Goal: Check status: Check status

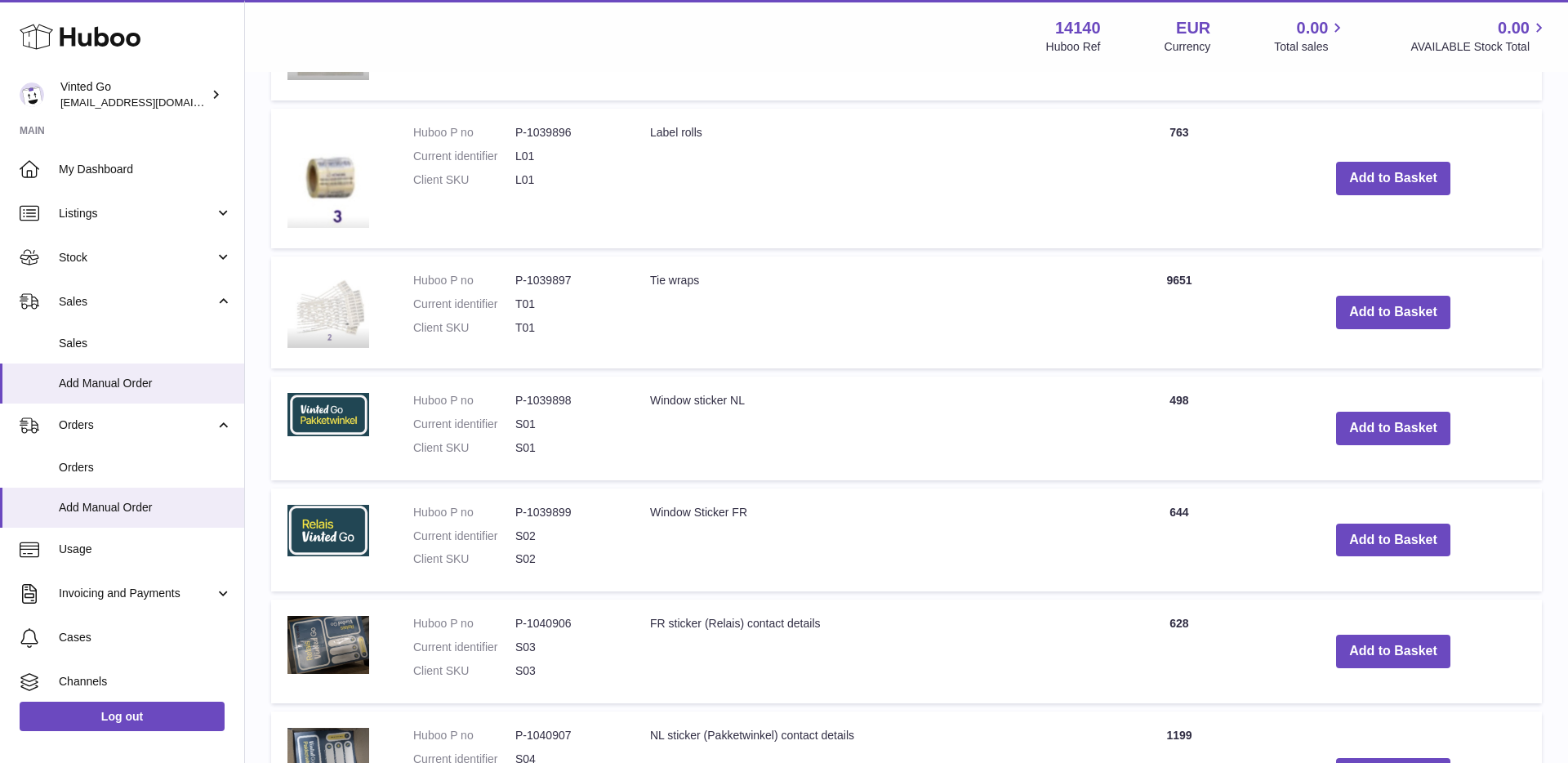
scroll to position [597, 0]
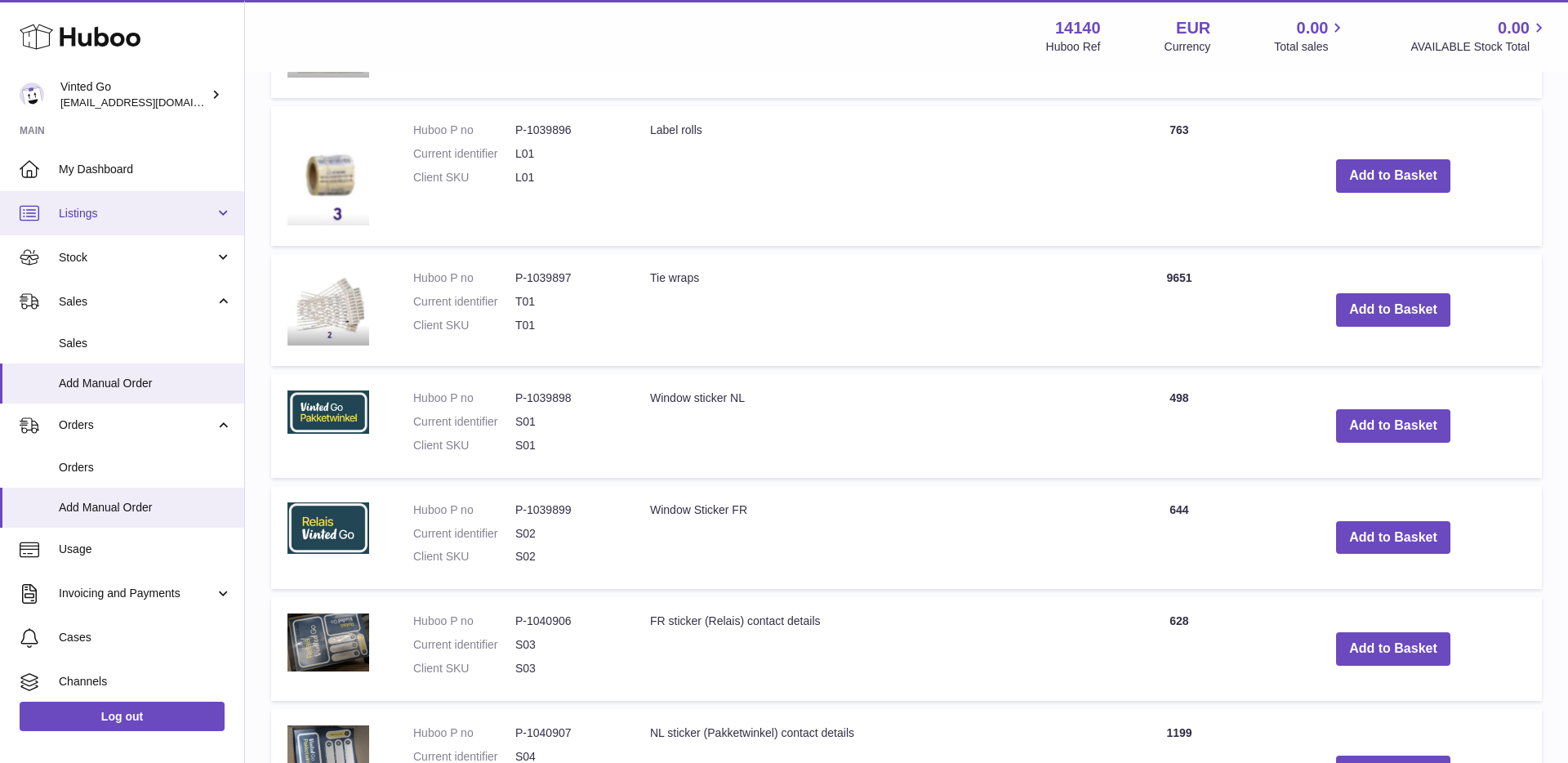
drag, startPoint x: 180, startPoint y: 218, endPoint x: 170, endPoint y: 216, distance: 10.2
click at [180, 218] on span "Listings" at bounding box center [136, 213] width 156 height 16
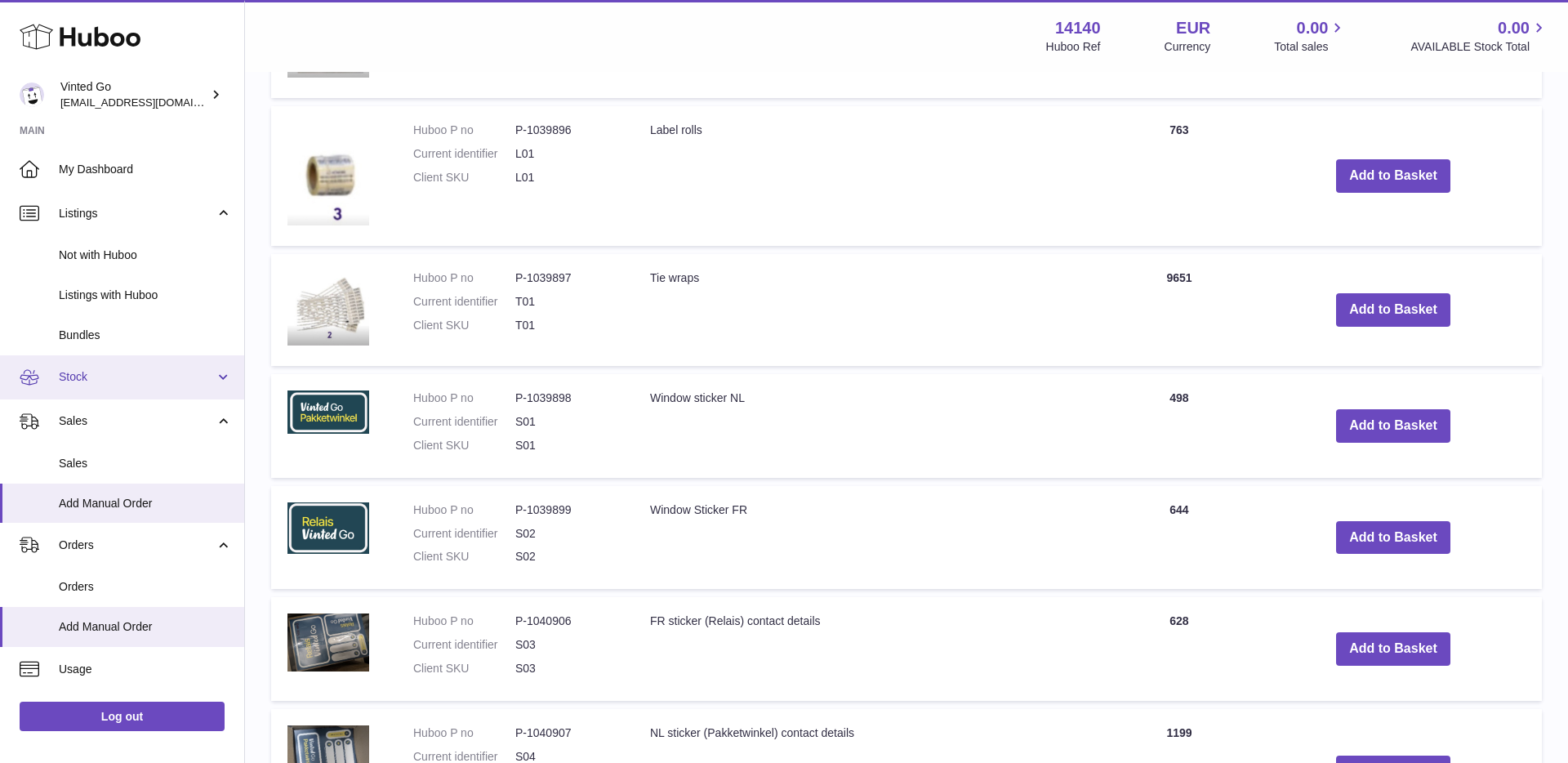
click at [146, 363] on link "Stock" at bounding box center [122, 377] width 244 height 44
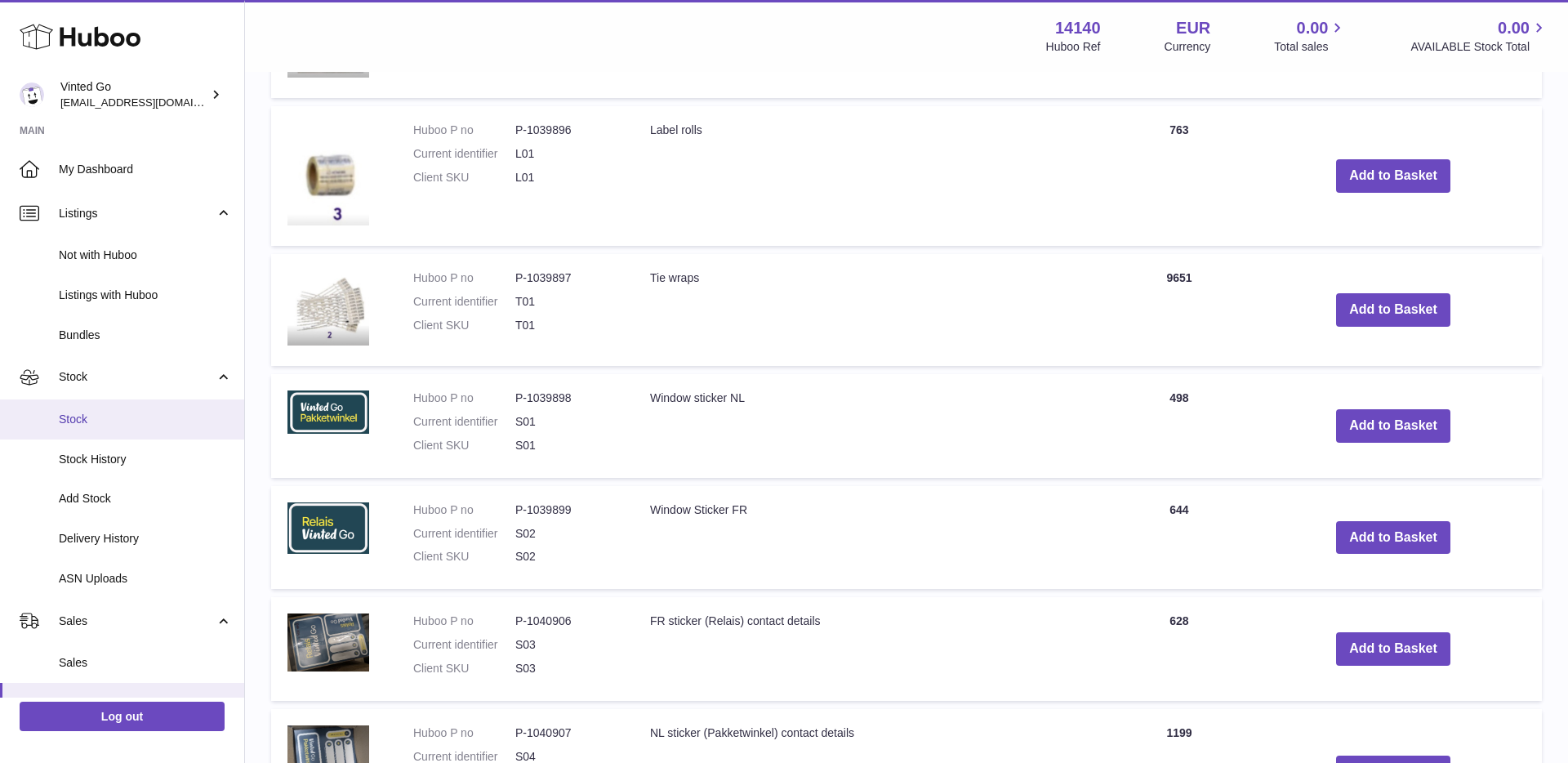
click at [143, 421] on span "Stock" at bounding box center [145, 419] width 173 height 16
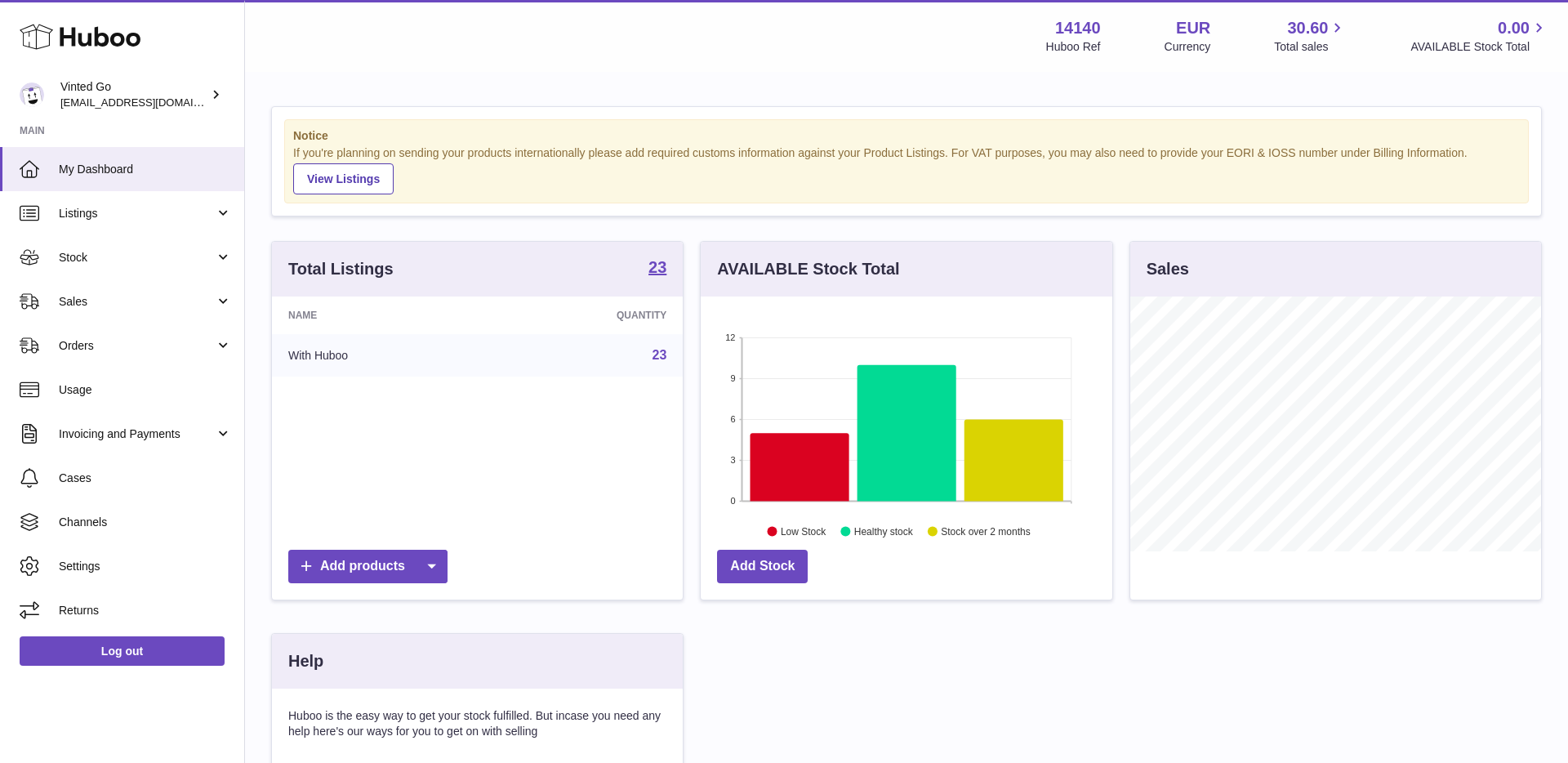
scroll to position [255, 411]
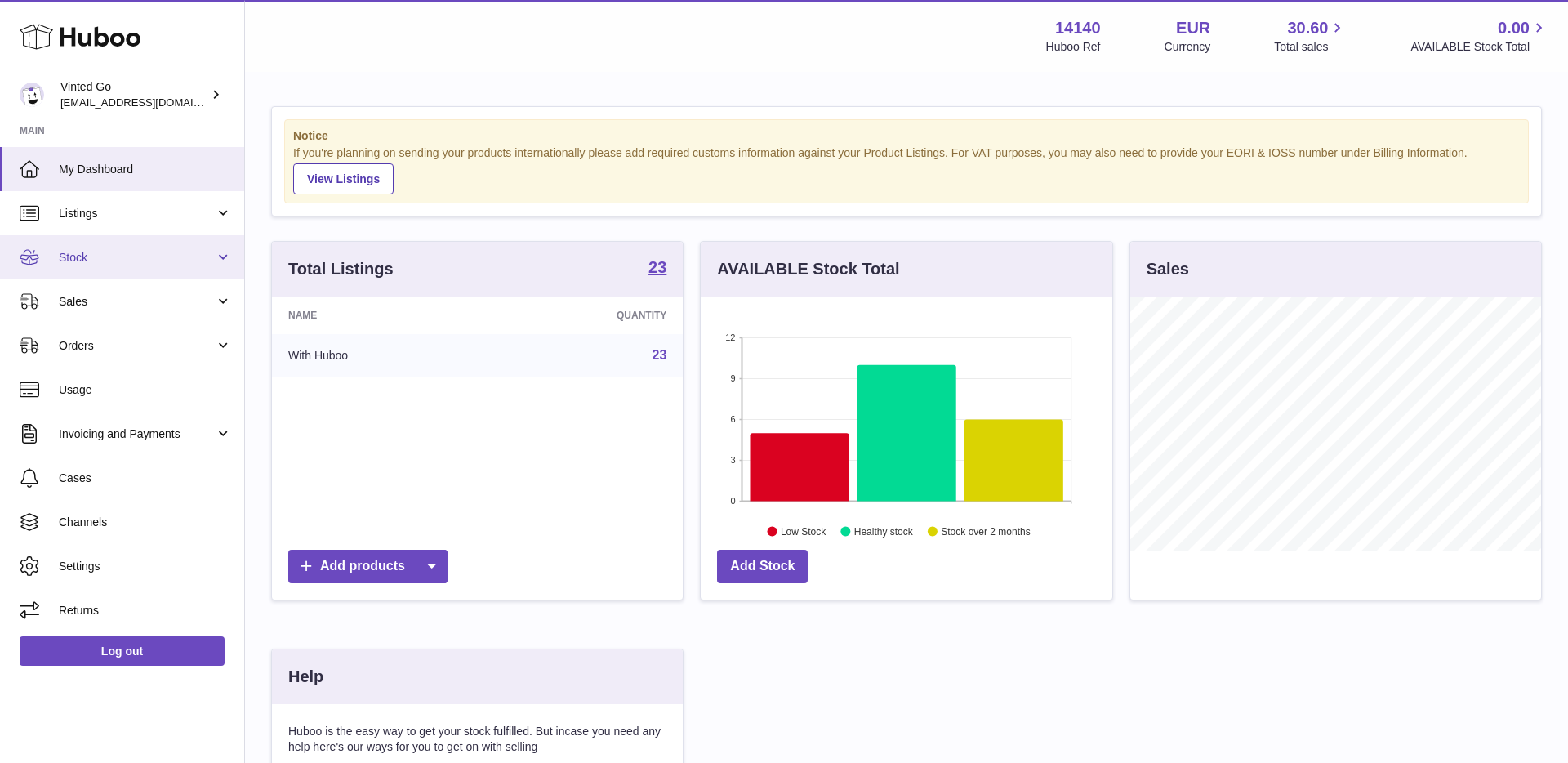
click at [104, 271] on link "Stock" at bounding box center [122, 258] width 244 height 44
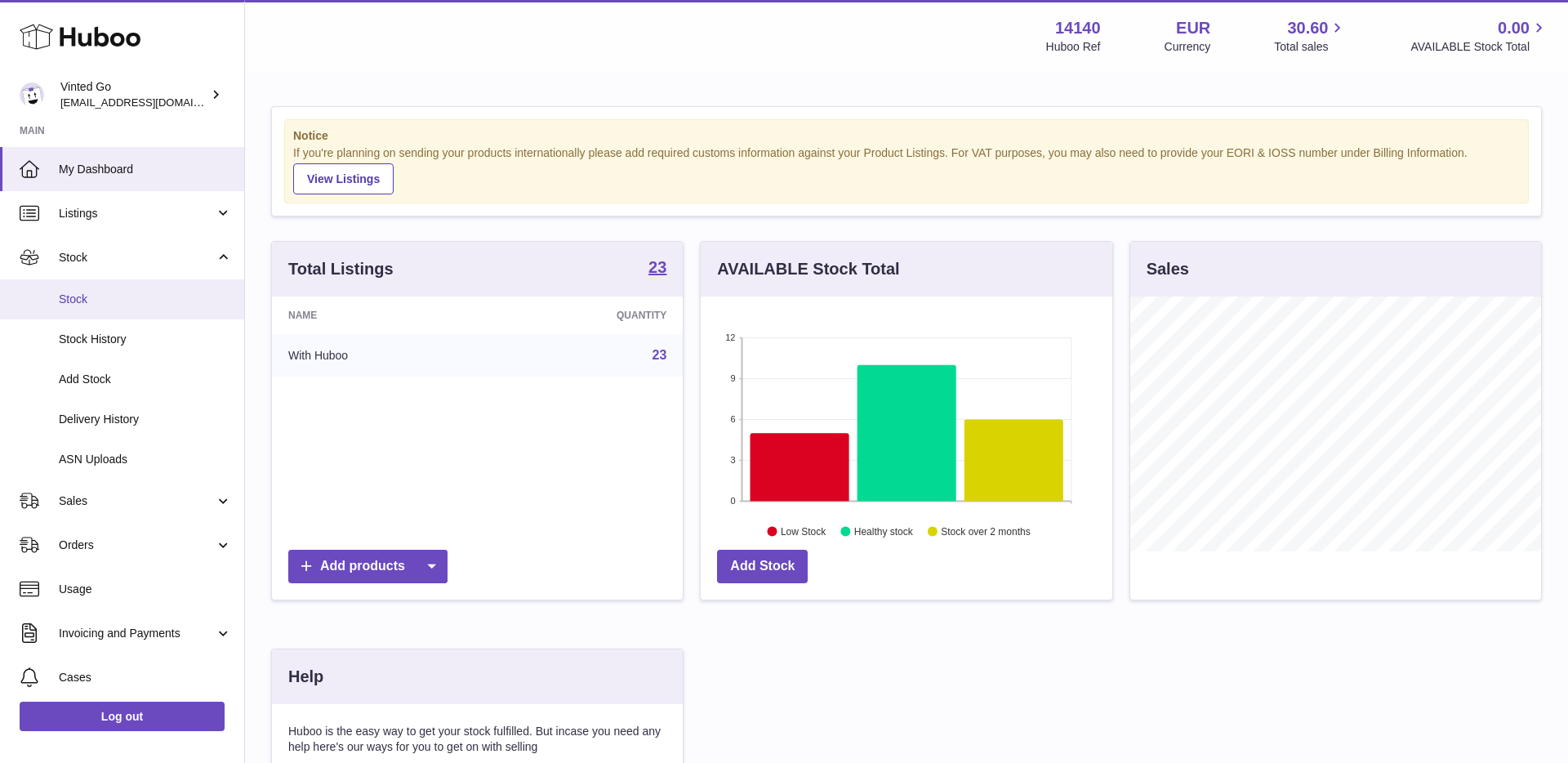
click at [114, 312] on link "Stock" at bounding box center [122, 299] width 244 height 40
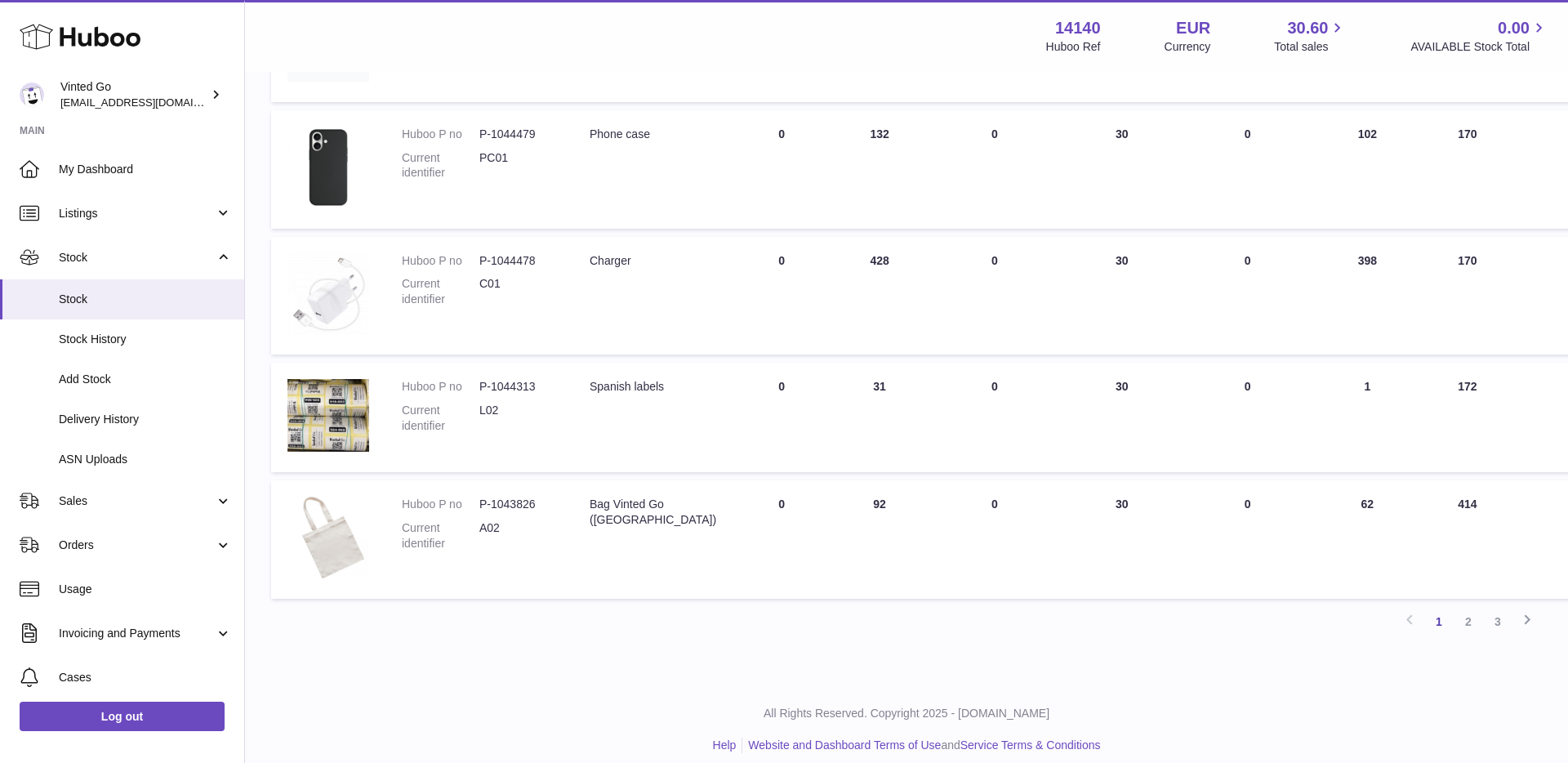
scroll to position [884, 0]
drag, startPoint x: 157, startPoint y: 532, endPoint x: 167, endPoint y: 536, distance: 10.8
click at [157, 532] on link "Orders" at bounding box center [122, 545] width 244 height 44
click at [163, 578] on link "Orders" at bounding box center [122, 587] width 244 height 40
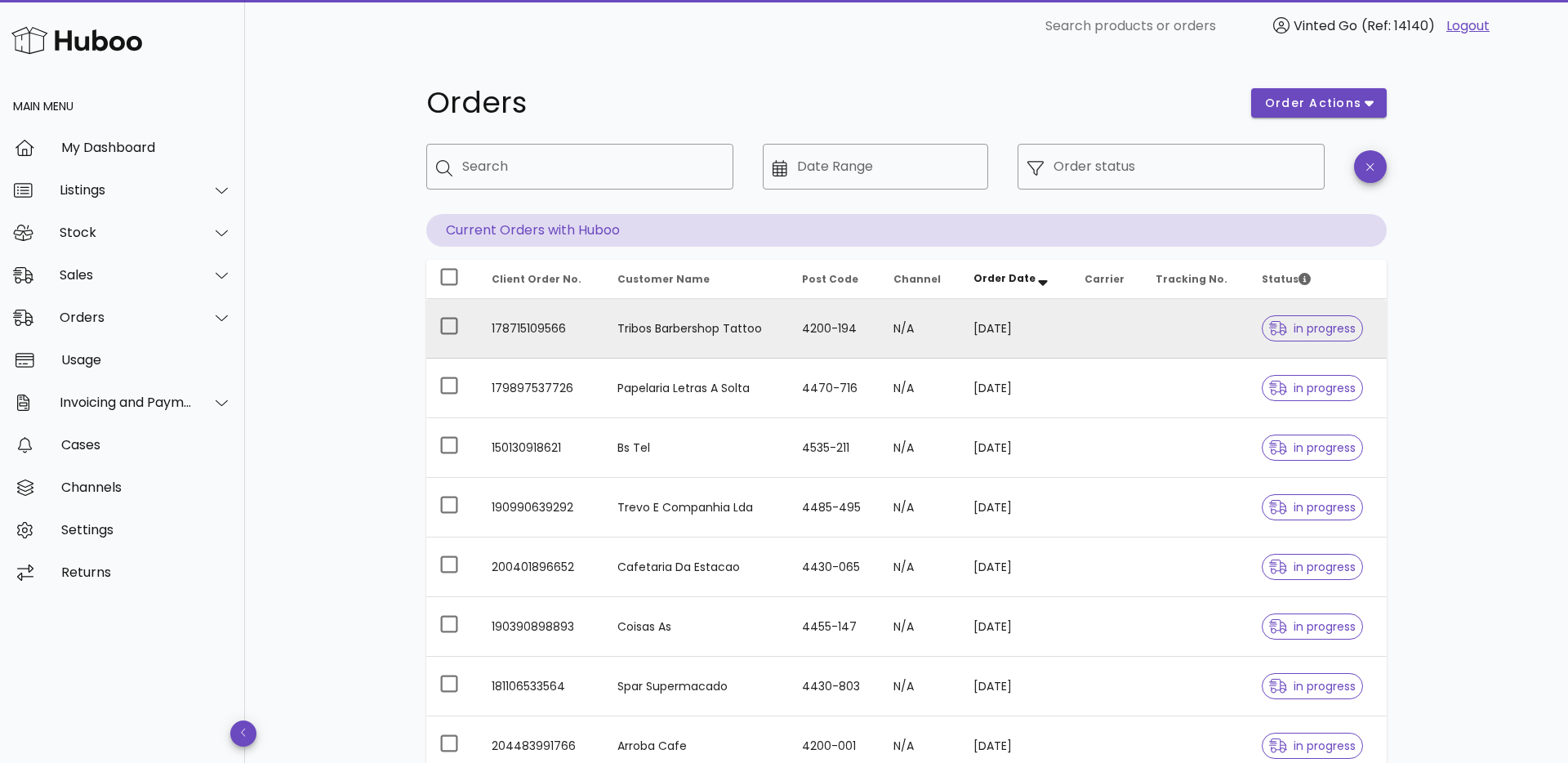
click at [1311, 323] on span "in progress" at bounding box center [1313, 329] width 87 height 12
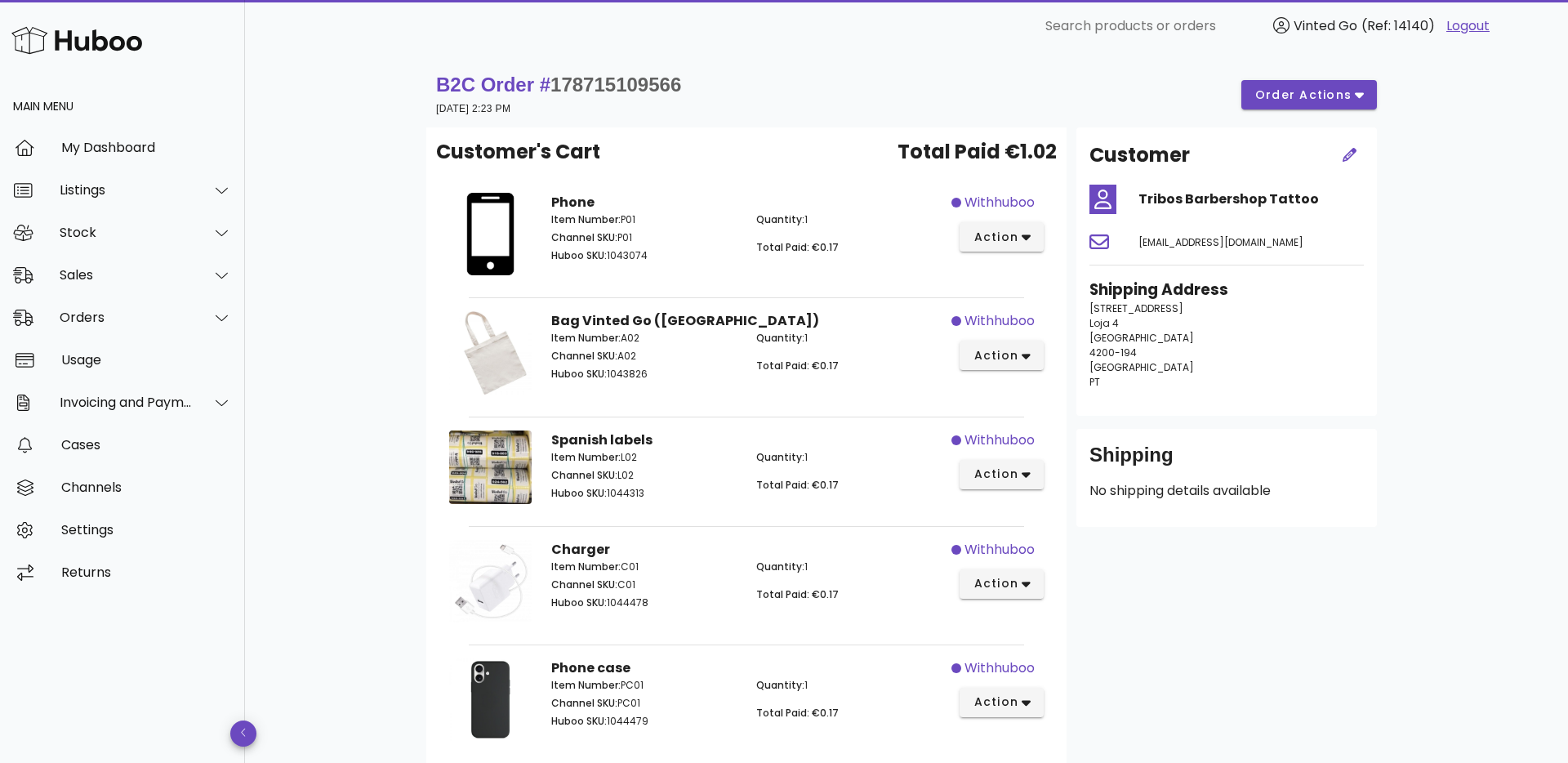
scroll to position [2, 0]
